Goal: Task Accomplishment & Management: Complete application form

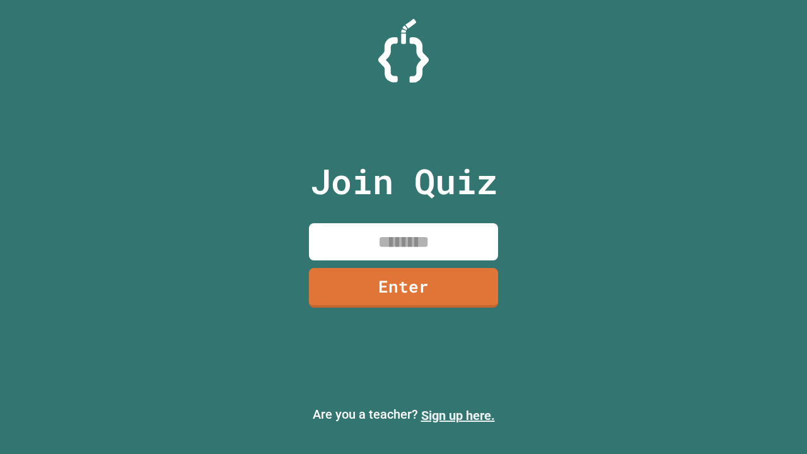
click at [458, 416] on link "Sign up here." at bounding box center [458, 415] width 74 height 15
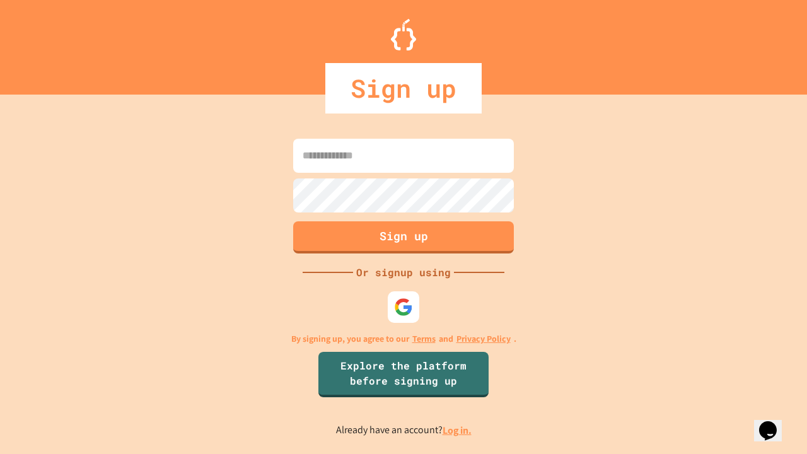
click at [458, 430] on link "Log in." at bounding box center [457, 430] width 29 height 13
